Goal: Task Accomplishment & Management: Manage account settings

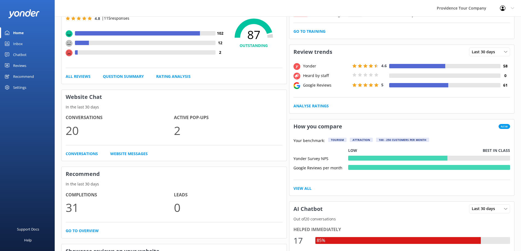
scroll to position [109, 0]
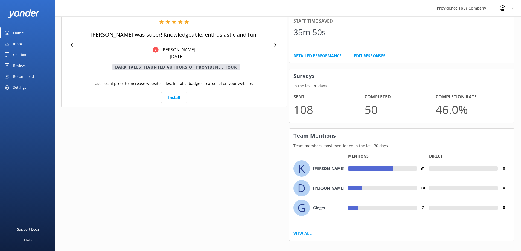
drag, startPoint x: 397, startPoint y: 168, endPoint x: 397, endPoint y: 205, distance: 36.9
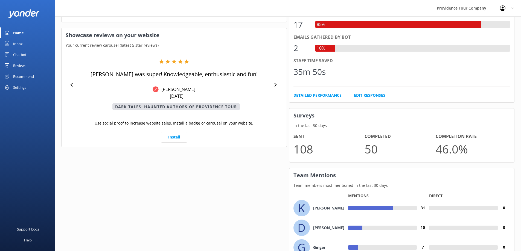
drag, startPoint x: 267, startPoint y: 166, endPoint x: 267, endPoint y: 158, distance: 8.2
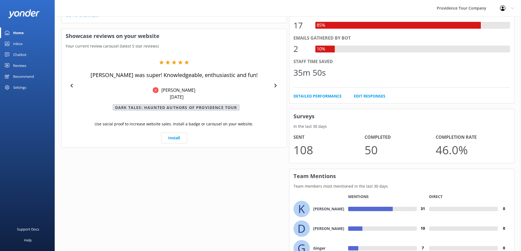
click at [278, 90] on div "[PERSON_NAME] was super! Knowledgeable, enthusiastic and fun! [PERSON_NAME] S […" at bounding box center [174, 85] width 217 height 51
click at [278, 89] on div "[PERSON_NAME] was super! Knowledgeable, enthusiastic and fun! [PERSON_NAME] S […" at bounding box center [174, 85] width 217 height 51
click at [275, 84] on icon at bounding box center [276, 86] width 4 height 4
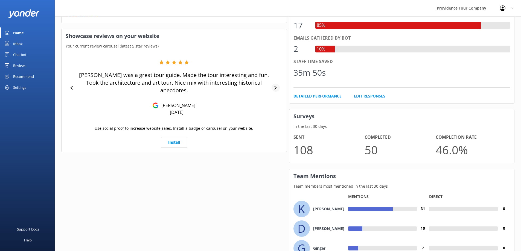
click at [275, 86] on div at bounding box center [275, 88] width 8 height 8
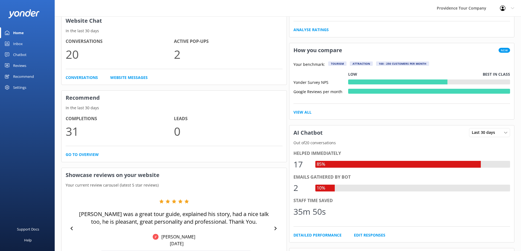
scroll to position [0, 0]
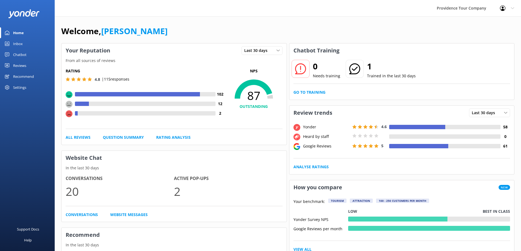
drag, startPoint x: 257, startPoint y: 194, endPoint x: 234, endPoint y: 144, distance: 55.1
click at [32, 35] on link "Home" at bounding box center [27, 32] width 55 height 11
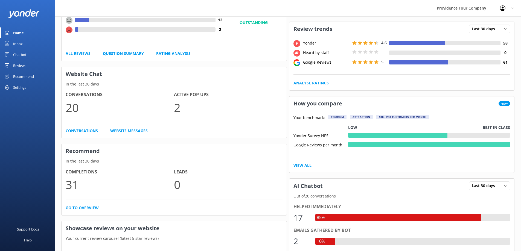
scroll to position [323, 0]
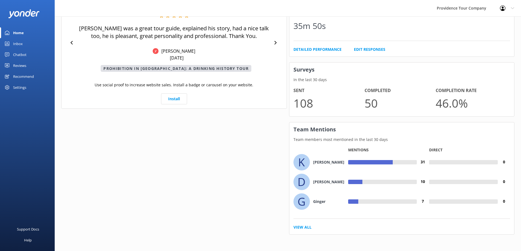
drag, startPoint x: 286, startPoint y: 25, endPoint x: 294, endPoint y: 109, distance: 84.5
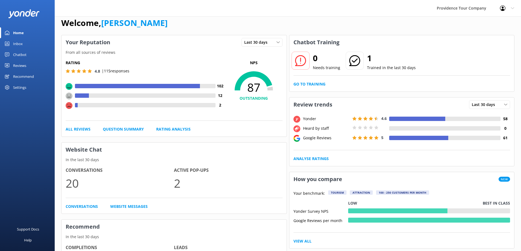
scroll to position [0, 0]
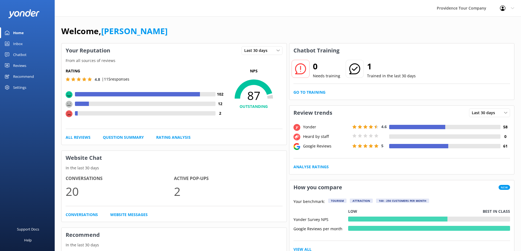
drag, startPoint x: 287, startPoint y: 122, endPoint x: 288, endPoint y: 74, distance: 47.8
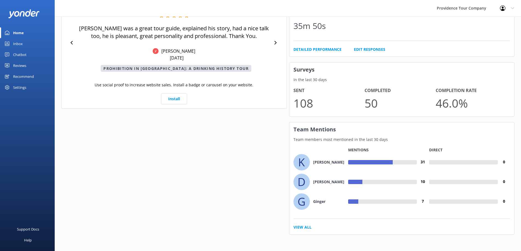
drag, startPoint x: 288, startPoint y: 74, endPoint x: 288, endPoint y: 136, distance: 62.6
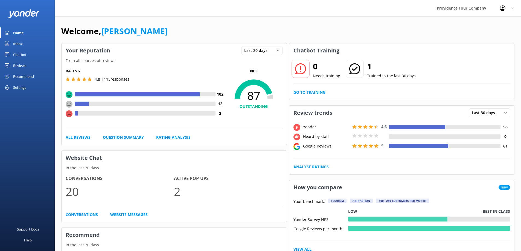
drag, startPoint x: 288, startPoint y: 136, endPoint x: 287, endPoint y: 81, distance: 55.2
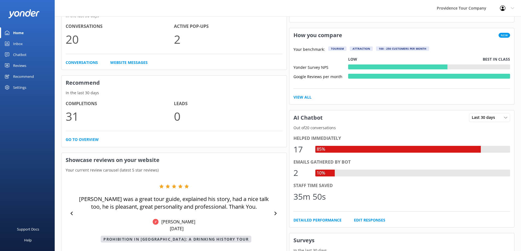
scroll to position [323, 0]
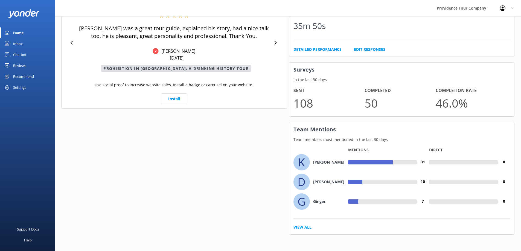
drag, startPoint x: 289, startPoint y: 40, endPoint x: 286, endPoint y: 102, distance: 62.9
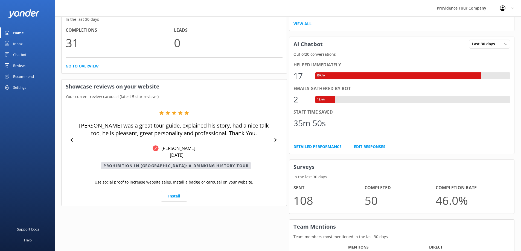
scroll to position [0, 0]
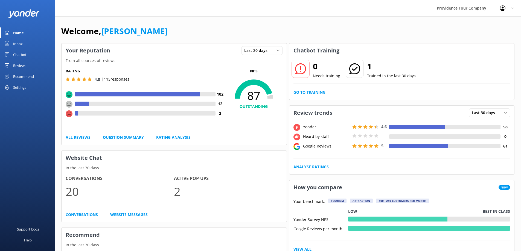
drag, startPoint x: 289, startPoint y: 199, endPoint x: 279, endPoint y: 93, distance: 106.5
click at [27, 63] on link "Reviews" at bounding box center [27, 65] width 55 height 11
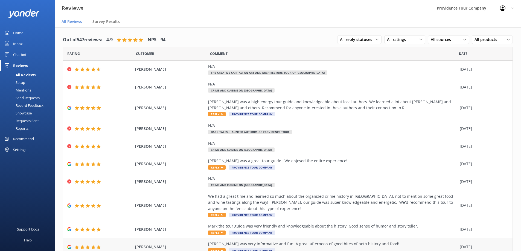
drag, startPoint x: 320, startPoint y: 243, endPoint x: 316, endPoint y: 230, distance: 13.6
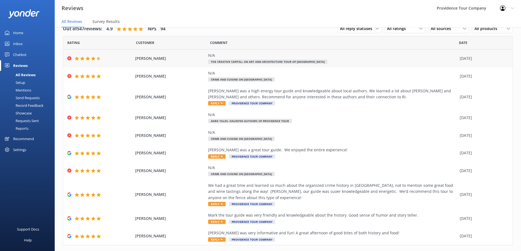
drag, startPoint x: 279, startPoint y: 13, endPoint x: 283, endPoint y: 51, distance: 38.5
